Goal: Information Seeking & Learning: Learn about a topic

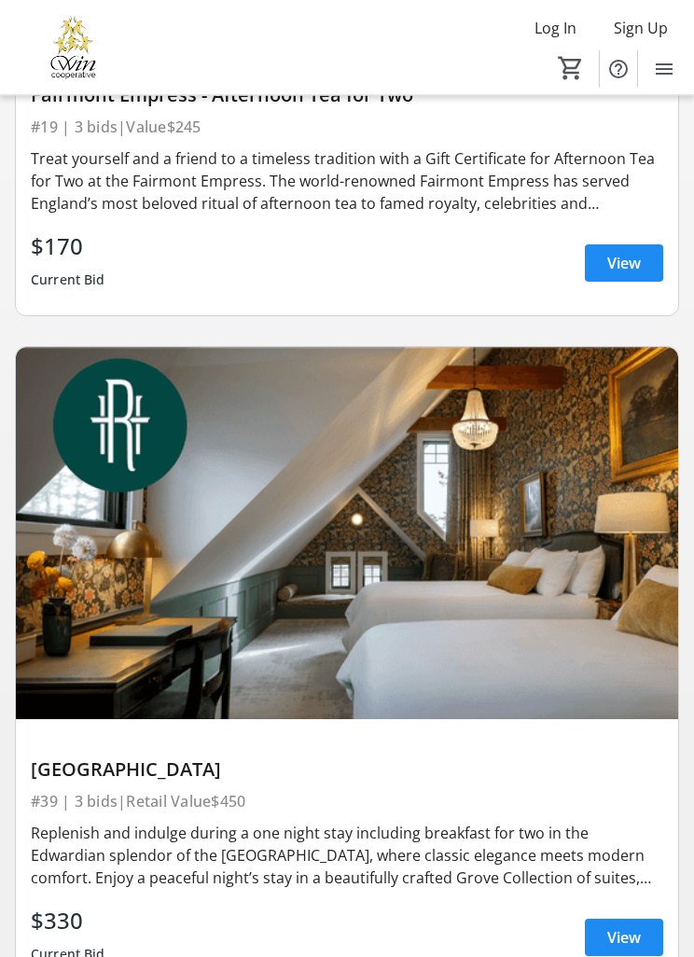
scroll to position [1317, 0]
click at [617, 940] on span "View" at bounding box center [624, 937] width 34 height 22
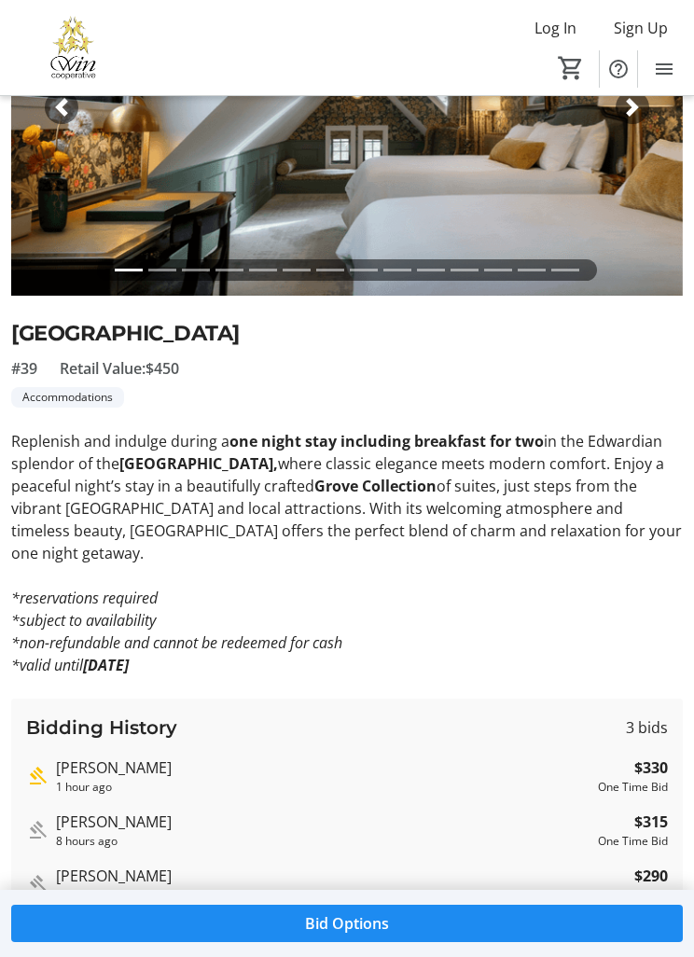
scroll to position [236, 0]
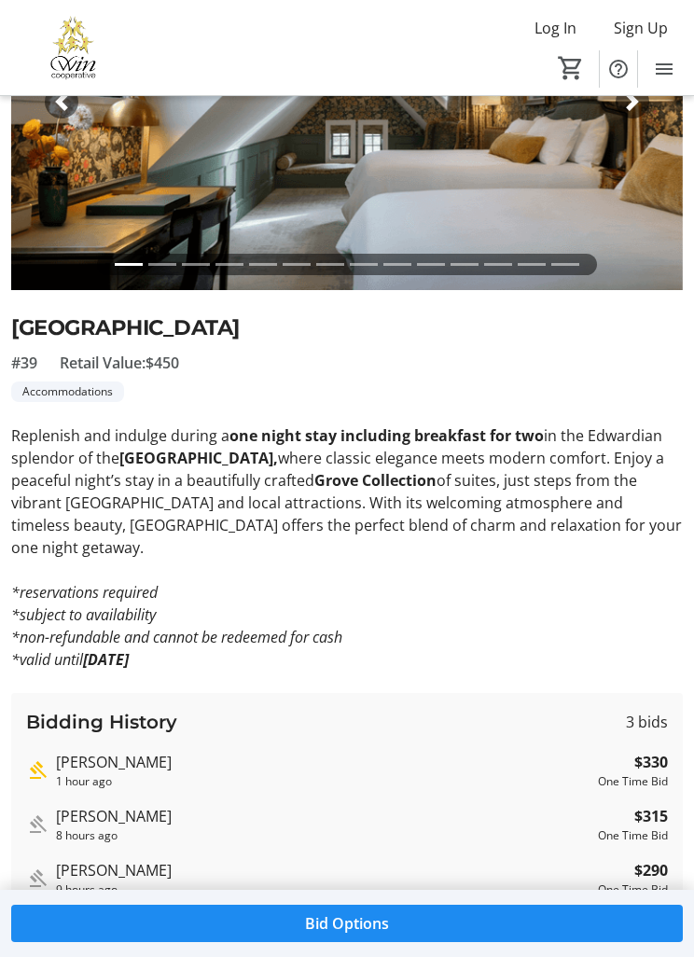
click at [641, 648] on p "*valid until [DATE]" at bounding box center [346, 659] width 671 height 22
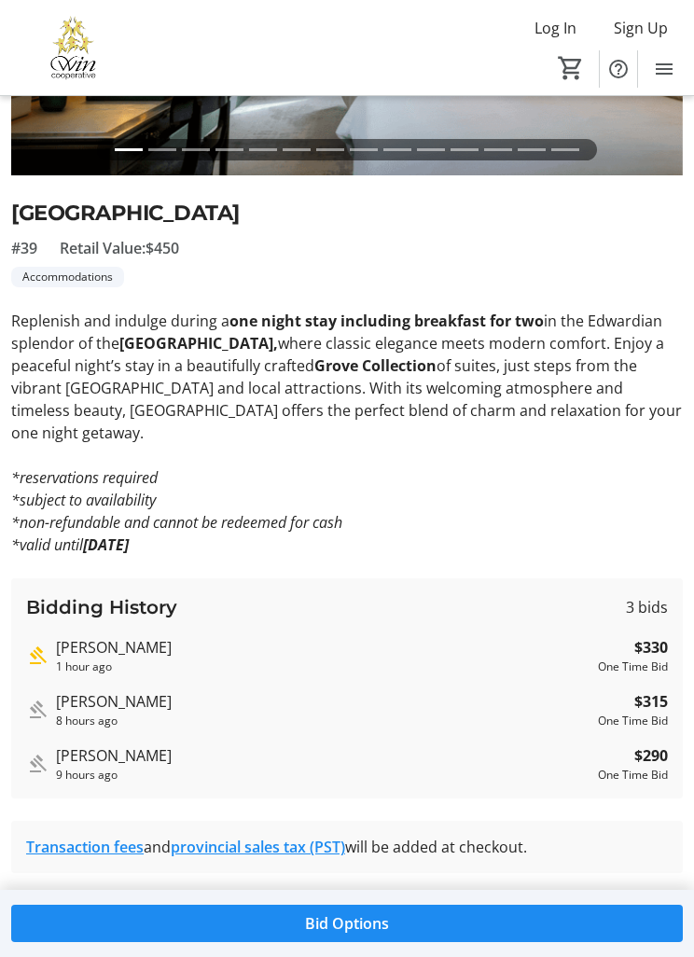
scroll to position [352, 0]
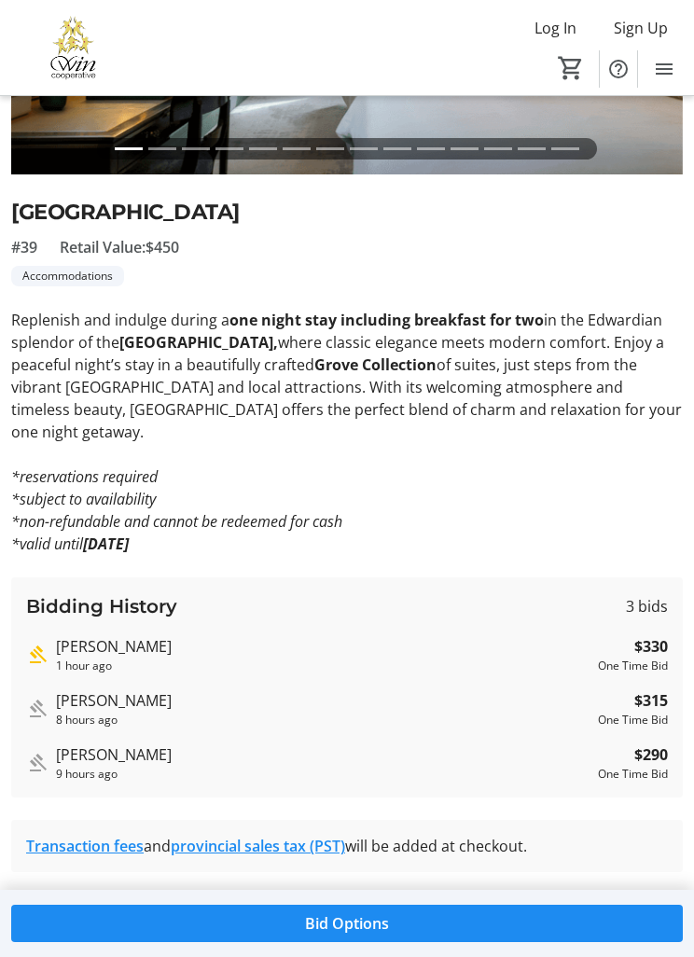
click at [340, 945] on span at bounding box center [346, 923] width 671 height 45
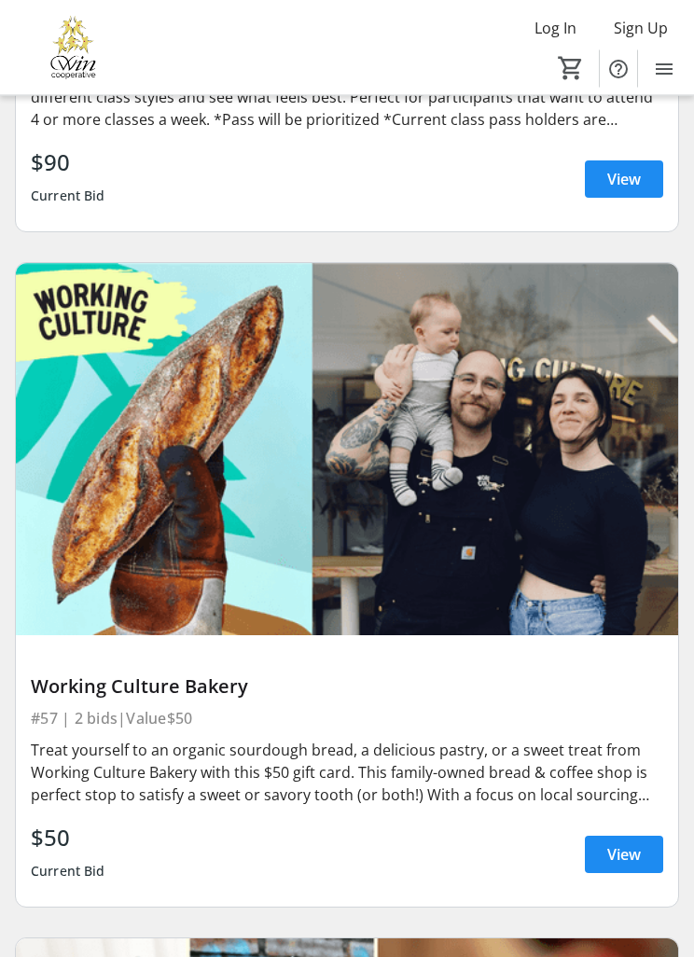
scroll to position [2750, 0]
click at [637, 848] on span "View" at bounding box center [624, 854] width 34 height 22
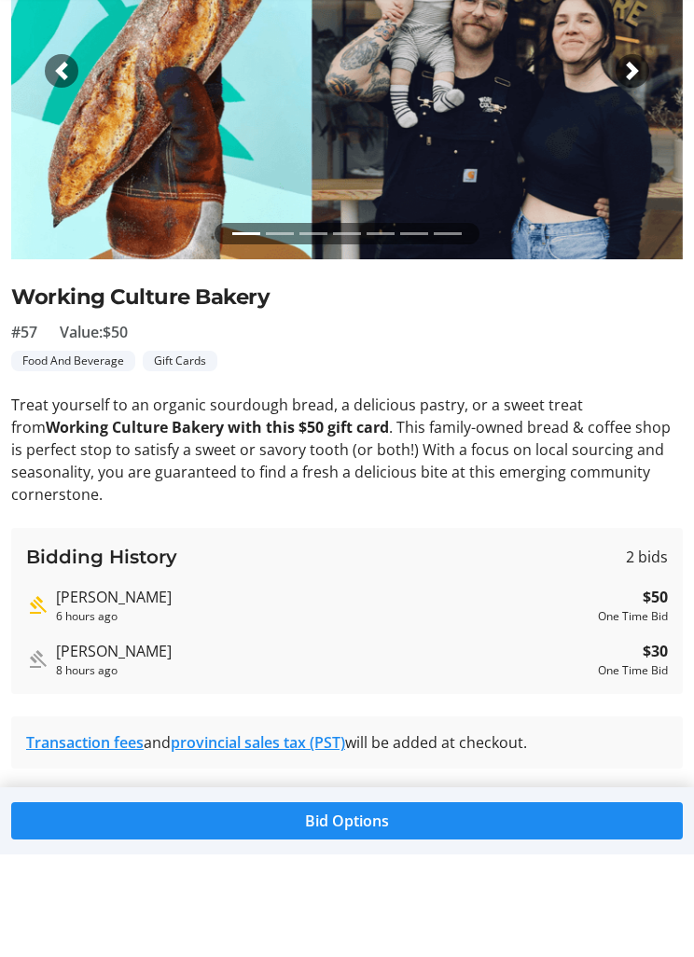
scroll to position [163, 0]
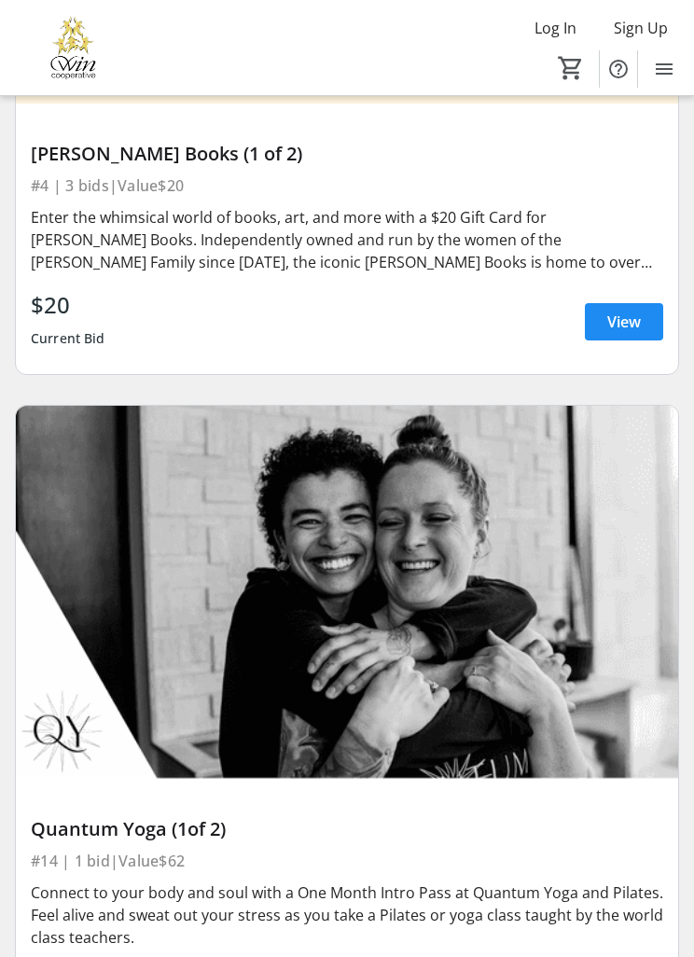
scroll to position [7995, 0]
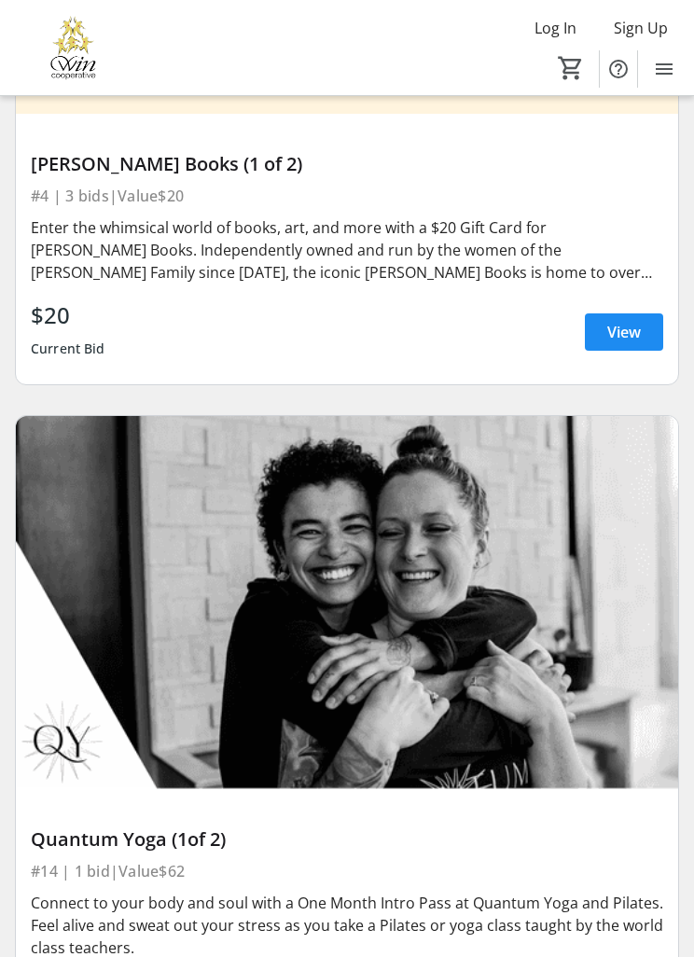
click at [628, 328] on span "View" at bounding box center [624, 332] width 34 height 22
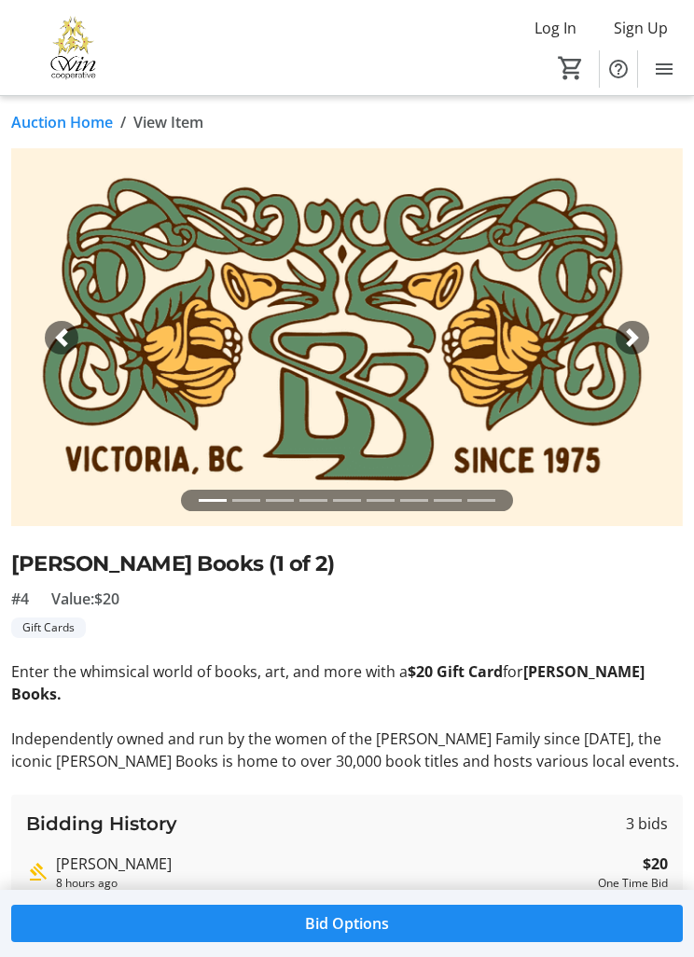
click at [58, 125] on link "Auction Home" at bounding box center [62, 122] width 102 height 22
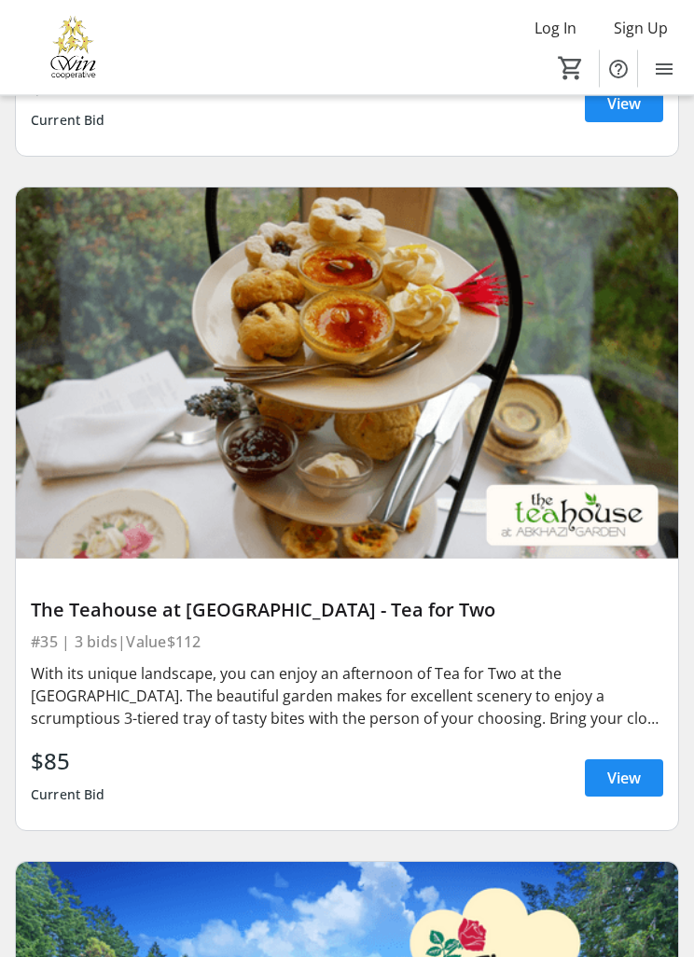
scroll to position [9574, 0]
click at [638, 775] on span "View" at bounding box center [624, 777] width 34 height 22
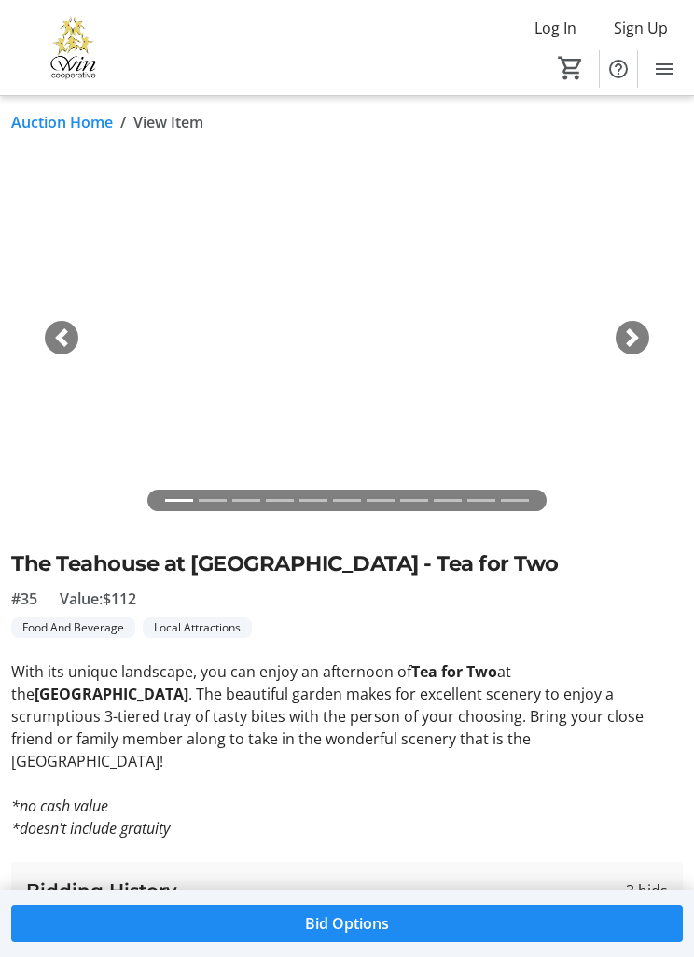
click at [60, 131] on link "Auction Home" at bounding box center [62, 122] width 102 height 22
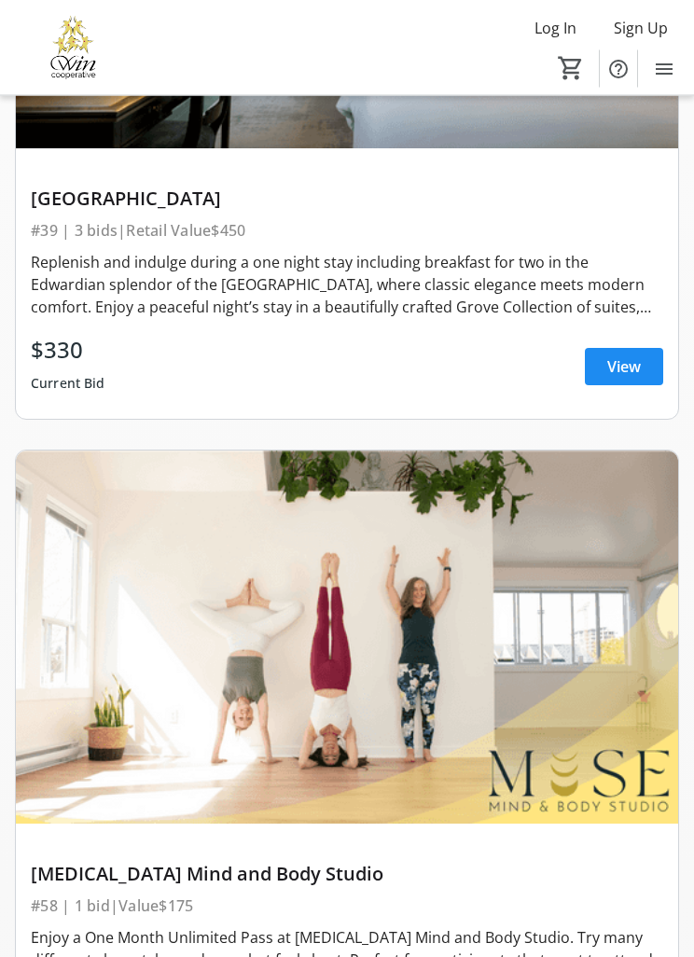
scroll to position [1887, 0]
click at [635, 361] on span "View" at bounding box center [624, 366] width 34 height 22
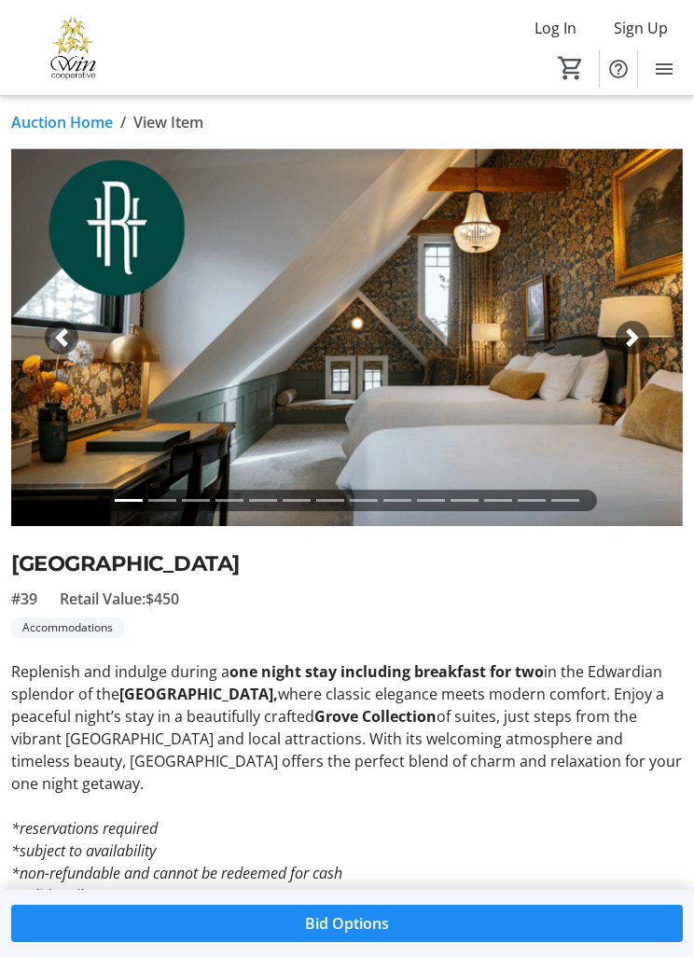
click at [51, 124] on link "Auction Home" at bounding box center [62, 122] width 102 height 22
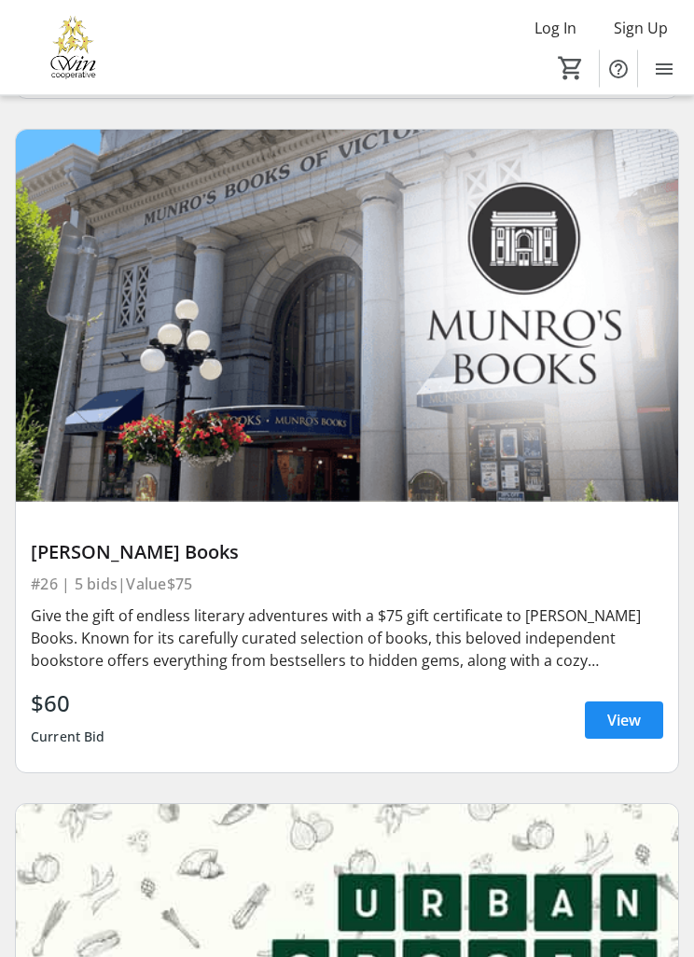
scroll to position [24545, 0]
click at [640, 721] on span "View" at bounding box center [624, 720] width 34 height 22
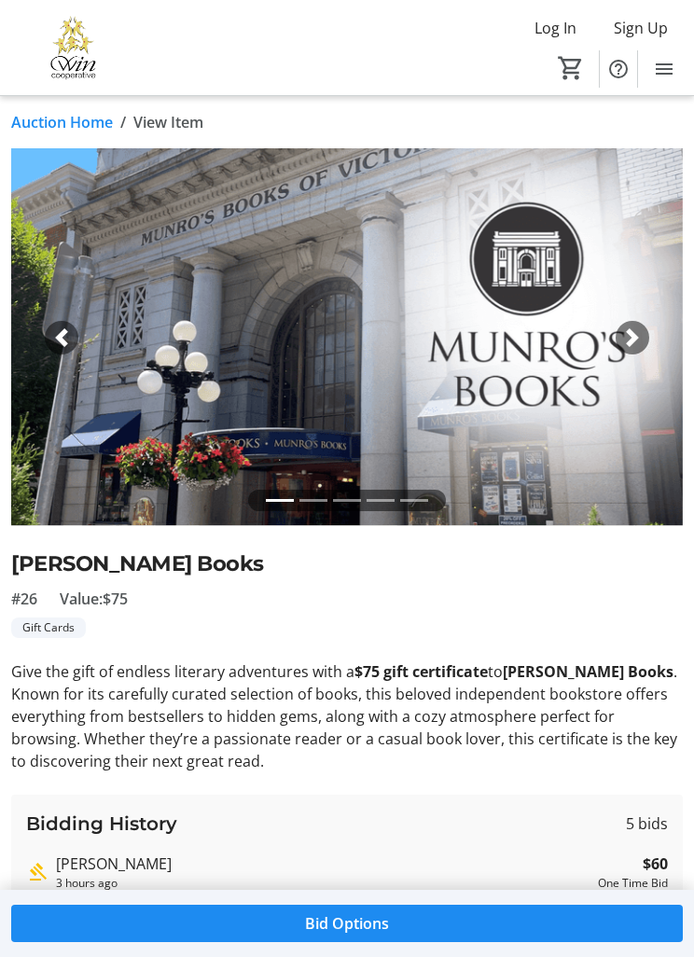
click at [58, 116] on link "Auction Home" at bounding box center [62, 122] width 102 height 22
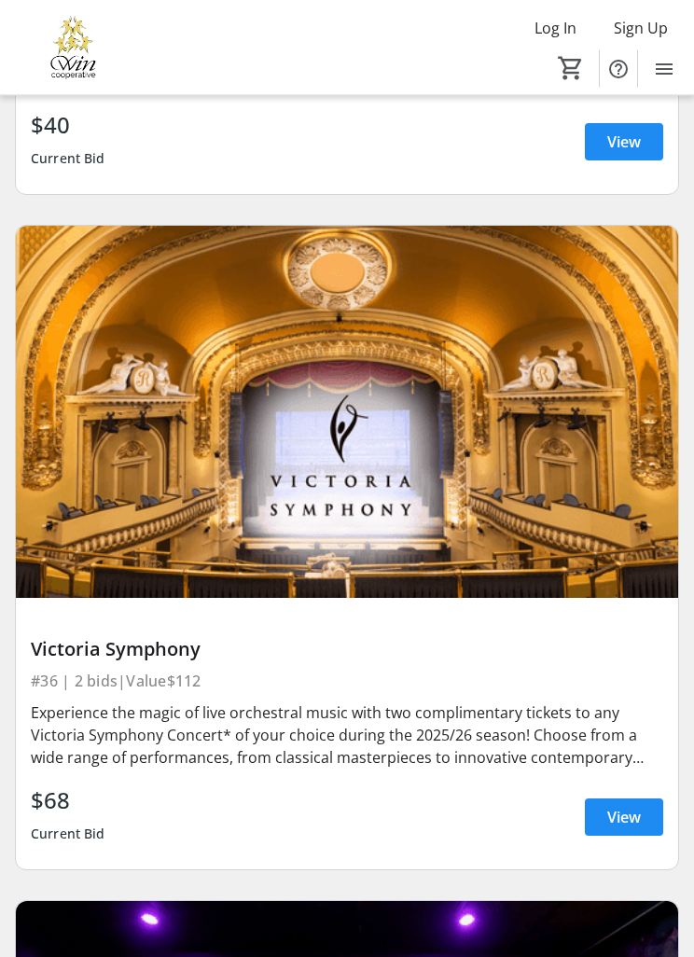
scroll to position [29173, 0]
click at [628, 815] on span "View" at bounding box center [624, 817] width 34 height 22
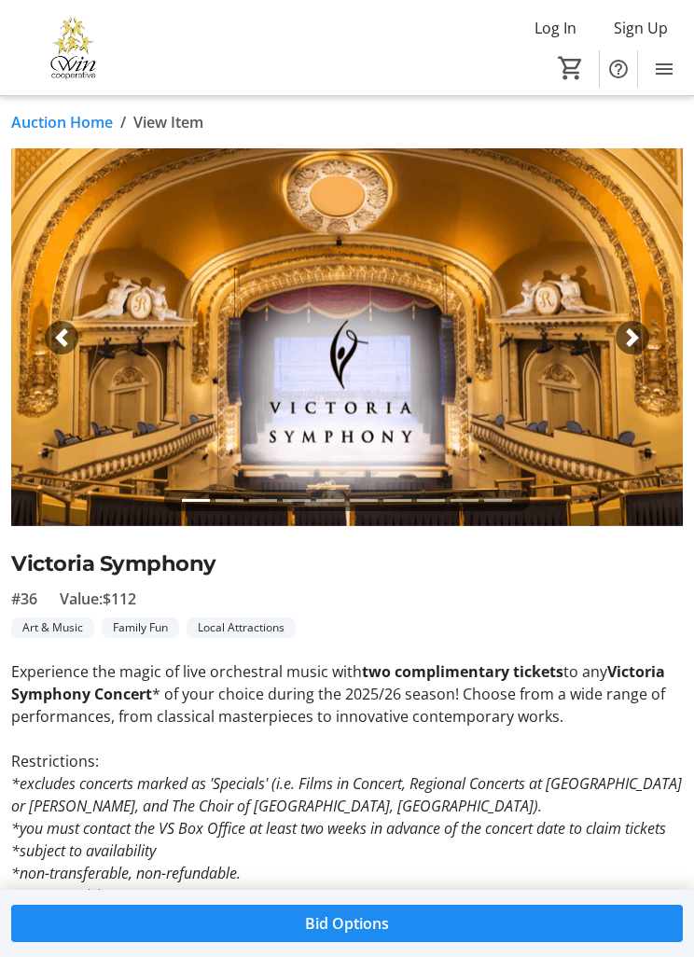
click at [66, 126] on link "Auction Home" at bounding box center [62, 122] width 102 height 22
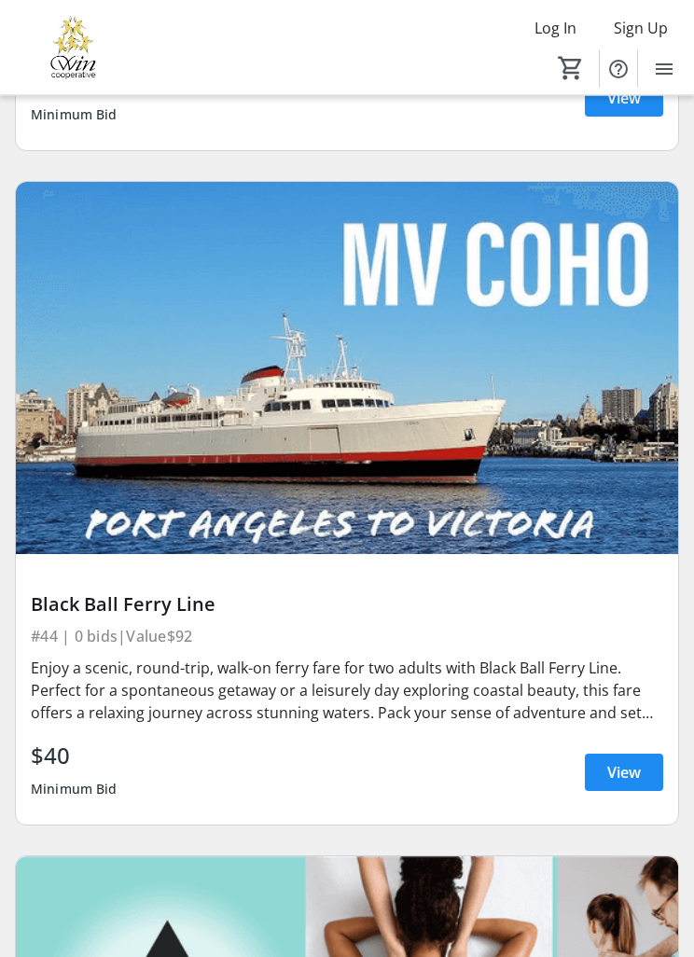
scroll to position [35978, 0]
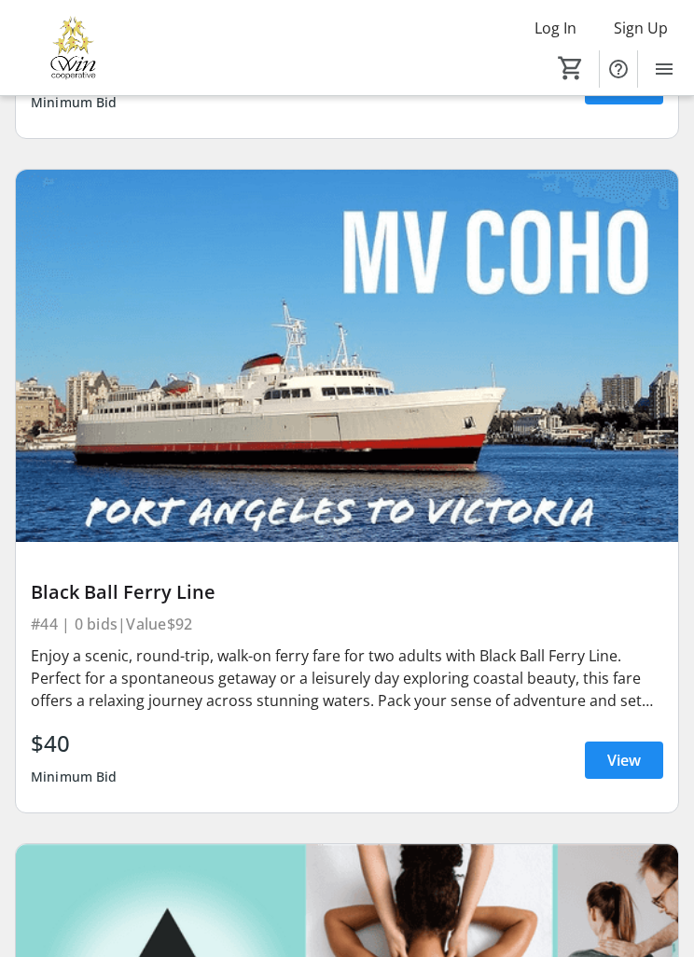
click at [617, 762] on span "View" at bounding box center [624, 760] width 34 height 22
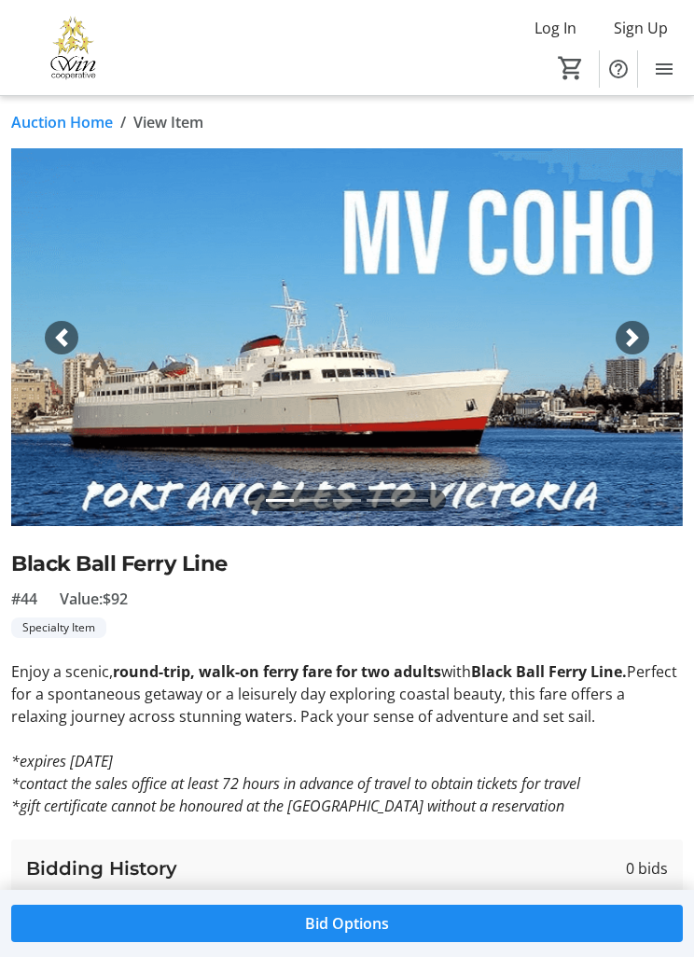
scroll to position [6, 0]
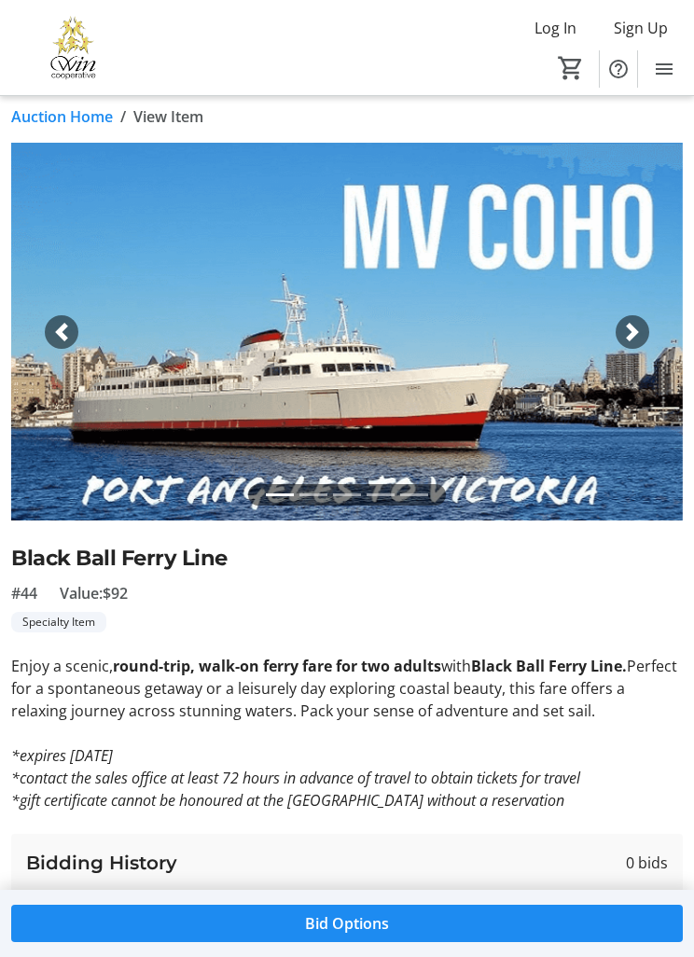
click at [381, 157] on img at bounding box center [346, 332] width 671 height 378
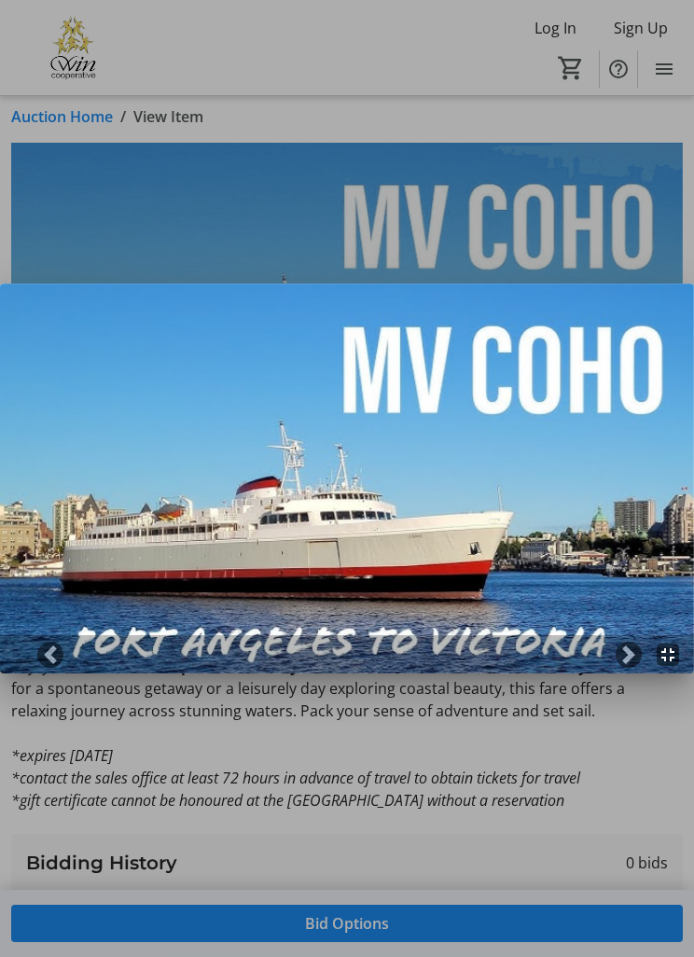
click at [54, 110] on div at bounding box center [347, 478] width 694 height 957
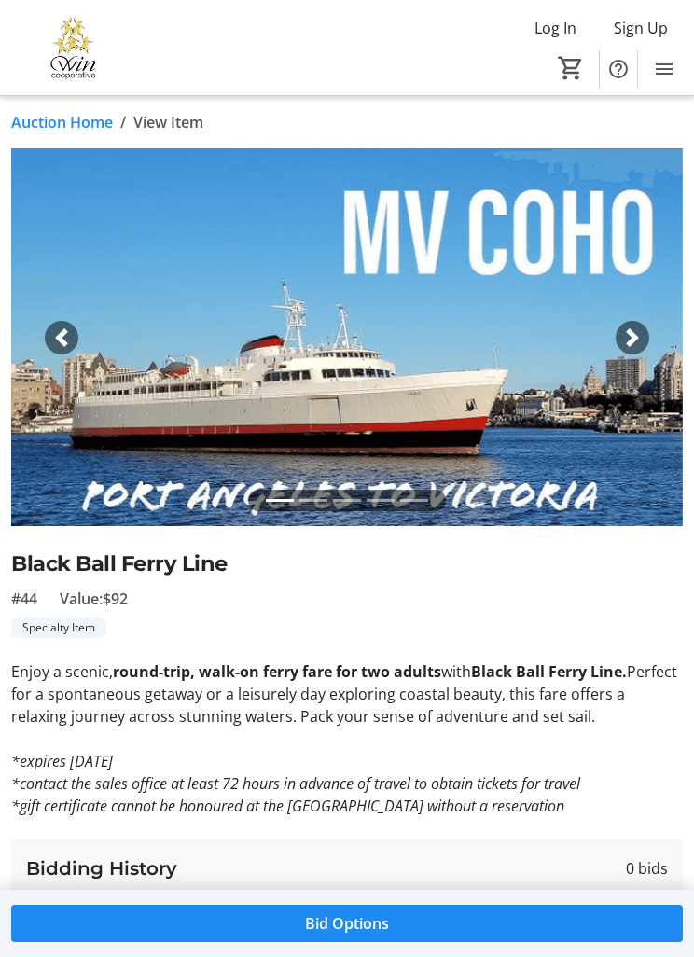
scroll to position [6, 0]
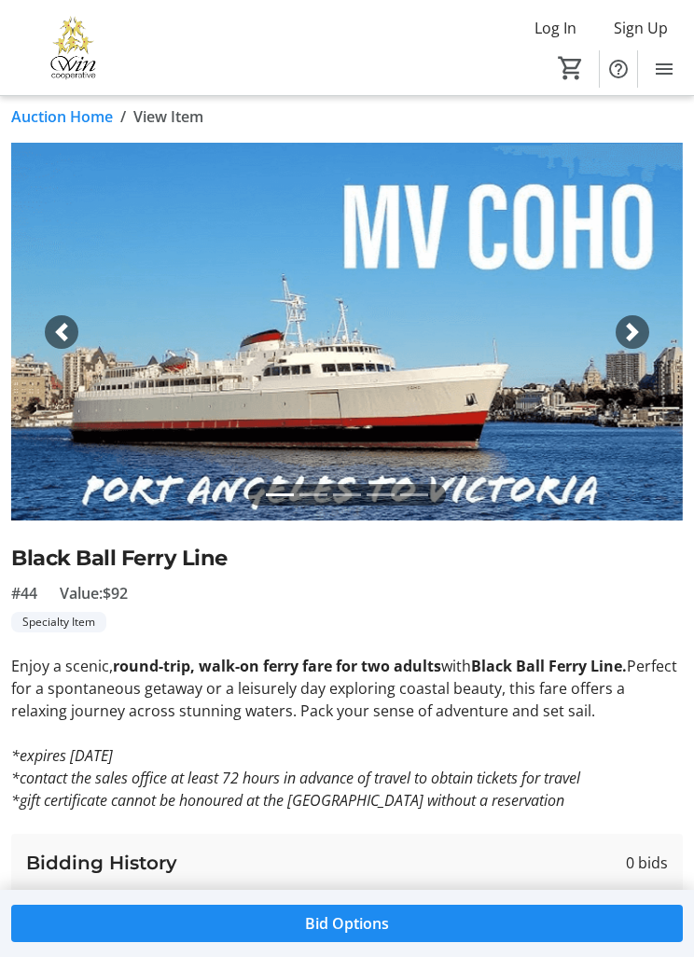
click at [41, 122] on link "Auction Home" at bounding box center [62, 116] width 102 height 22
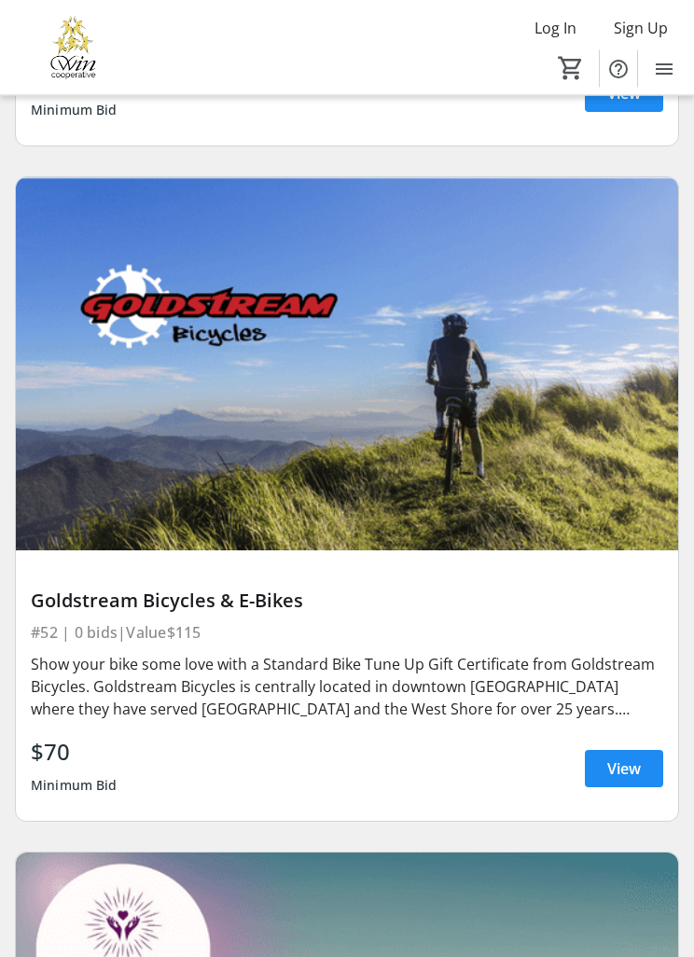
scroll to position [39344, 0]
click at [630, 784] on span at bounding box center [624, 768] width 78 height 45
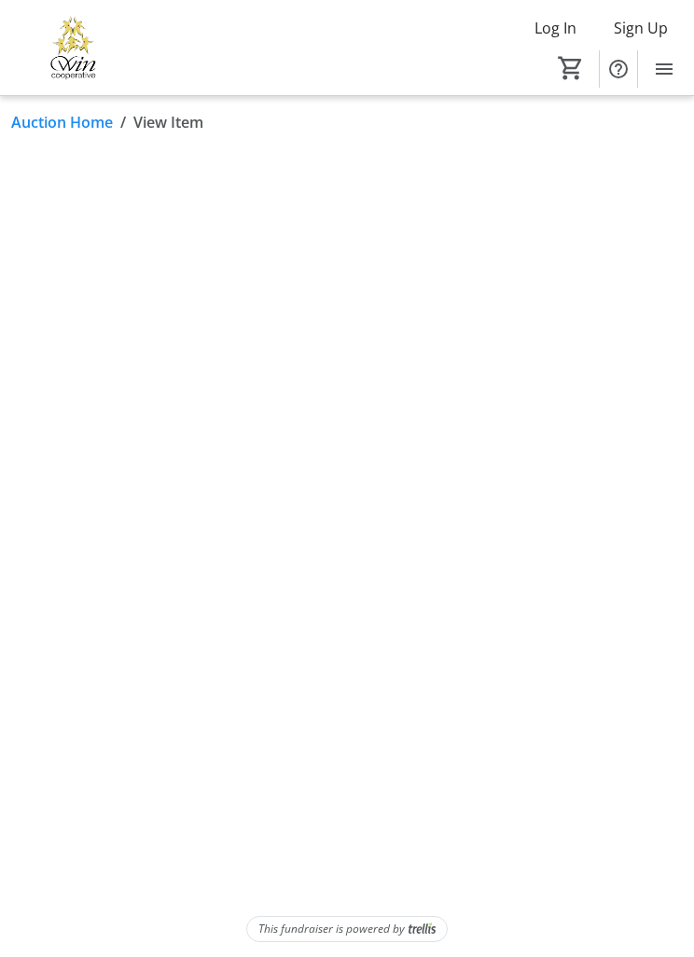
click at [633, 772] on html "Log In Sign Up Home Silent Auction Donations 0 Home Silent Auction Donations Au…" at bounding box center [347, 478] width 694 height 957
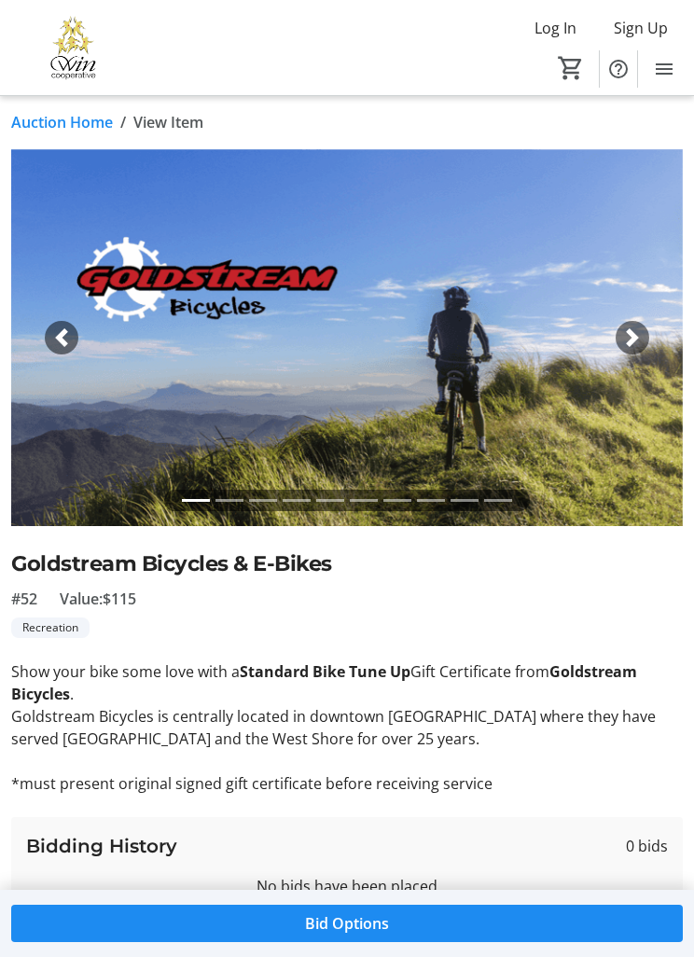
click at [59, 126] on link "Auction Home" at bounding box center [62, 122] width 102 height 22
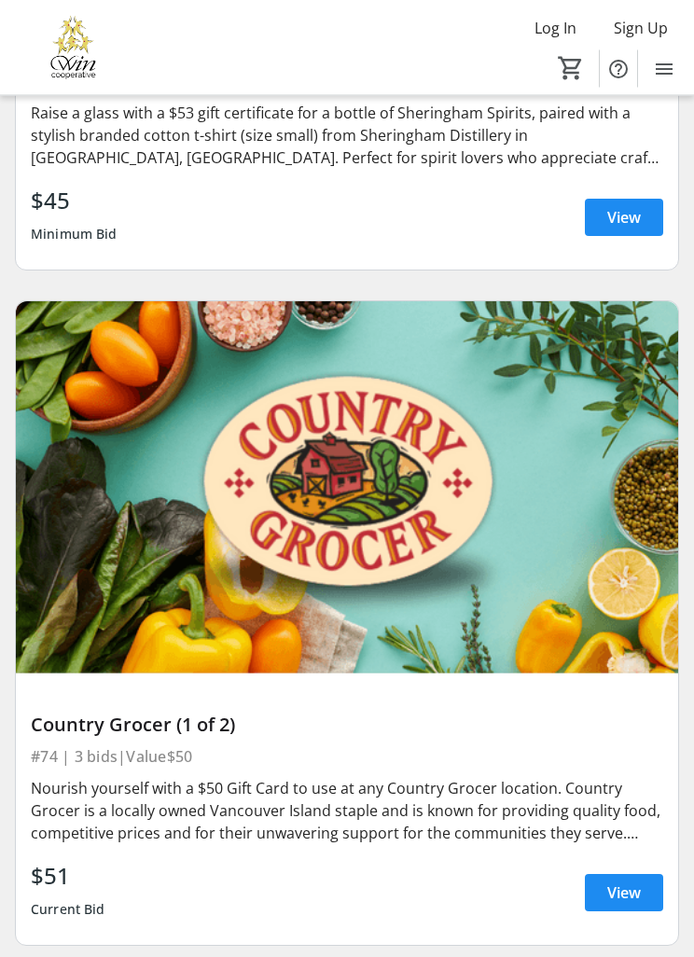
scroll to position [51389, 0]
click at [630, 901] on span "View" at bounding box center [624, 892] width 34 height 22
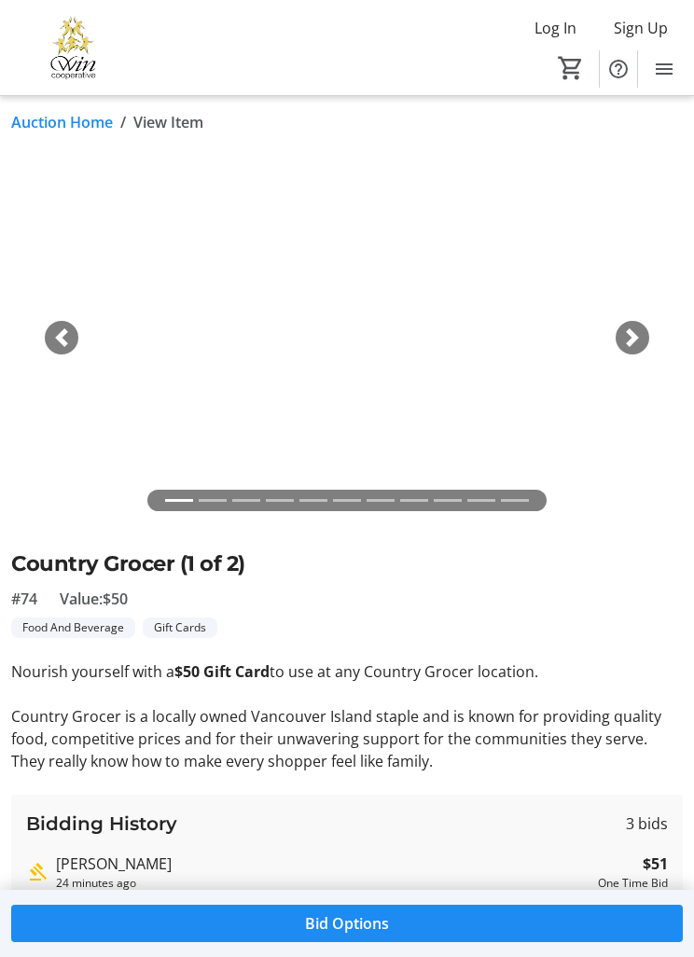
click at [54, 121] on link "Auction Home" at bounding box center [62, 122] width 102 height 22
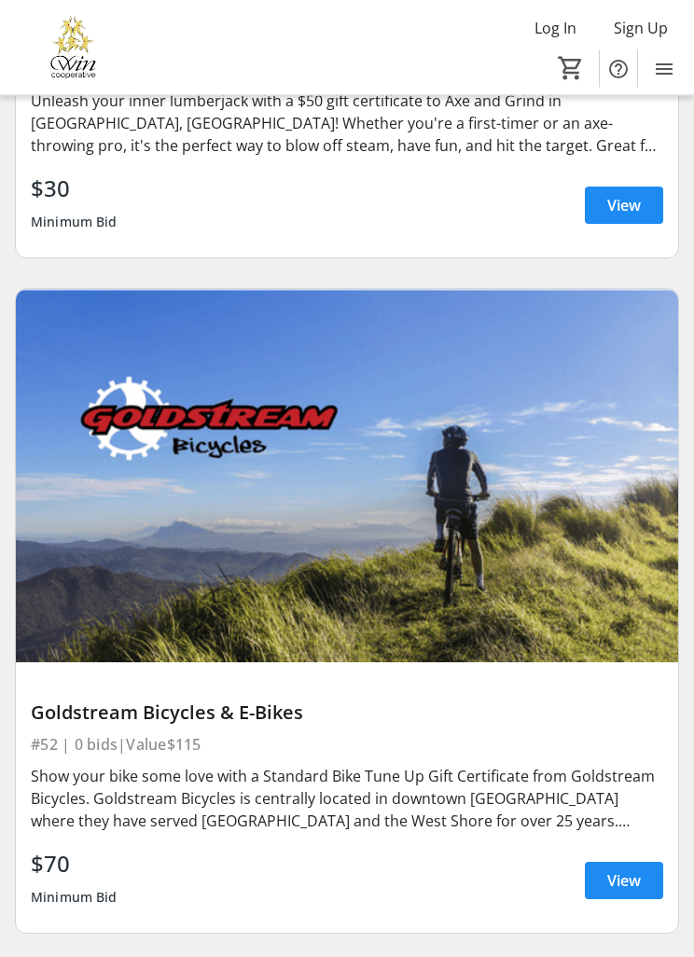
scroll to position [39232, 0]
click at [638, 879] on span "View" at bounding box center [624, 880] width 34 height 22
